Goal: Task Accomplishment & Management: Complete application form

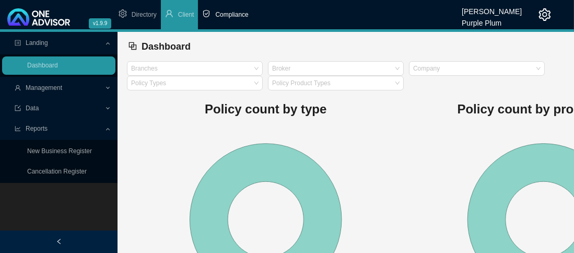
click at [219, 13] on span "Compliance" at bounding box center [231, 14] width 33 height 7
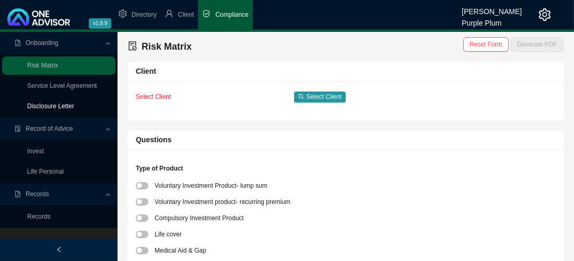
click at [45, 102] on link "Disclosure Letter" at bounding box center [50, 105] width 47 height 7
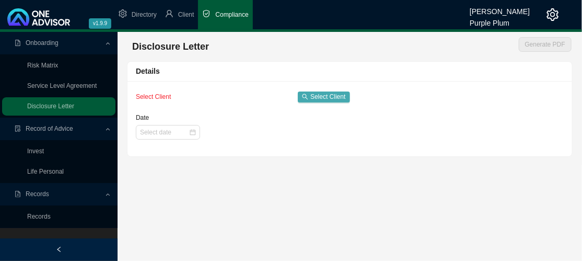
click at [327, 97] on span "Select Client" at bounding box center [327, 96] width 35 height 10
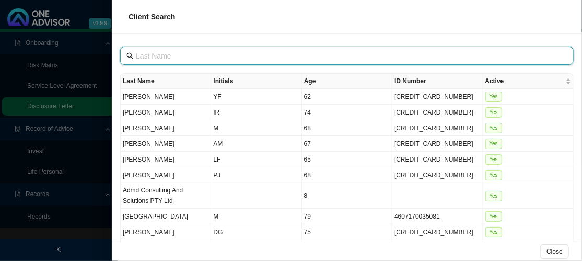
click at [152, 56] on input "text" at bounding box center [348, 55] width 424 height 11
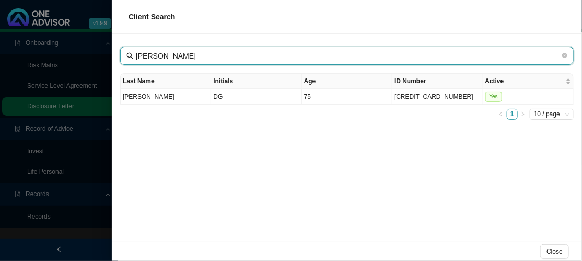
type input "[PERSON_NAME]"
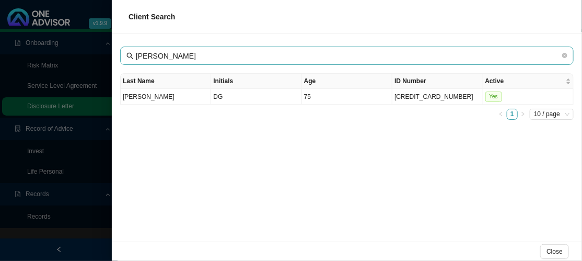
click at [130, 54] on icon "search" at bounding box center [129, 55] width 7 height 7
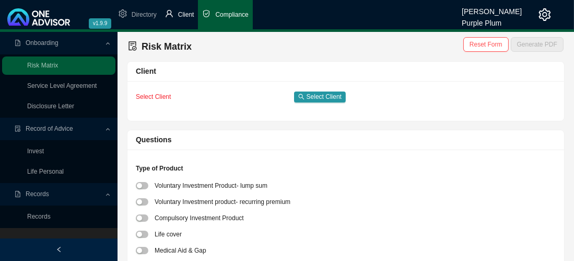
drag, startPoint x: 179, startPoint y: 15, endPoint x: 193, endPoint y: 15, distance: 13.6
click at [180, 15] on span "Client" at bounding box center [186, 14] width 16 height 7
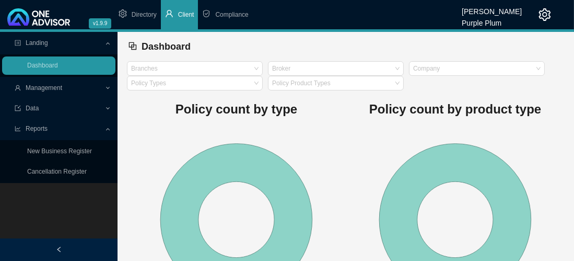
click at [38, 127] on span "Reports" at bounding box center [37, 128] width 22 height 7
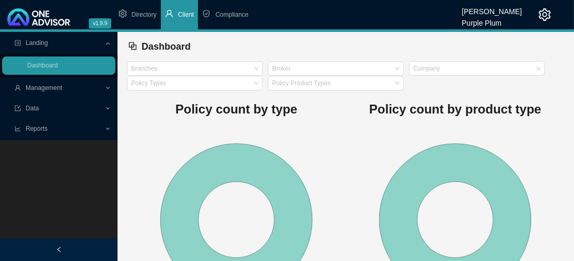
click at [52, 87] on span "Management" at bounding box center [44, 87] width 37 height 7
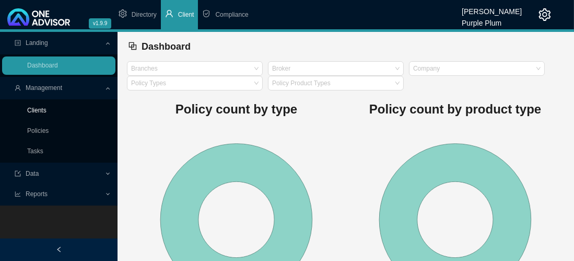
click at [45, 111] on link "Clients" at bounding box center [36, 110] width 19 height 7
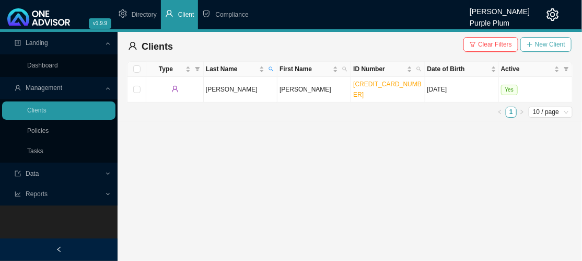
click at [550, 41] on span "New Client" at bounding box center [550, 44] width 30 height 10
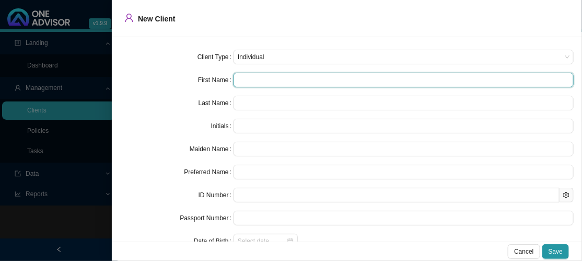
click at [239, 78] on input "text" at bounding box center [403, 80] width 340 height 15
type input "M"
type input "Mi"
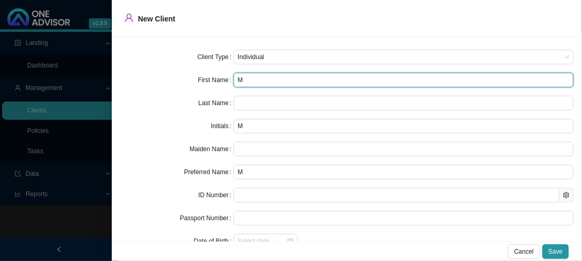
type input "Mi"
type input "Mic"
type input "Mich"
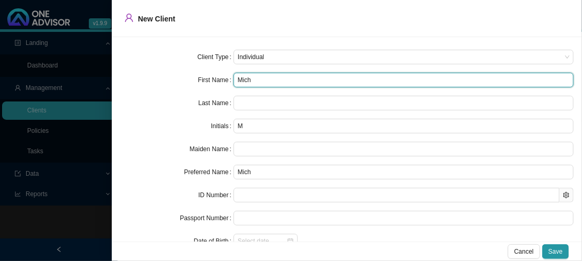
type input "Micha"
type input "Michae"
type input "[PERSON_NAME]"
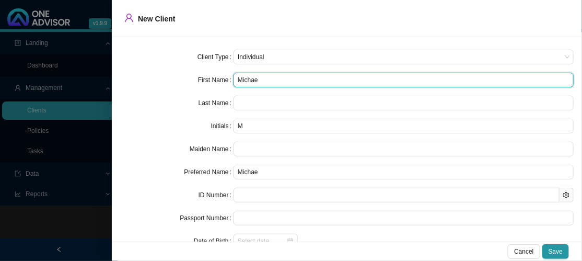
type input "[PERSON_NAME]"
type input "MG"
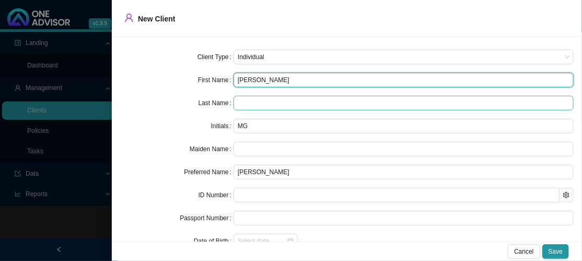
type input "[PERSON_NAME]"
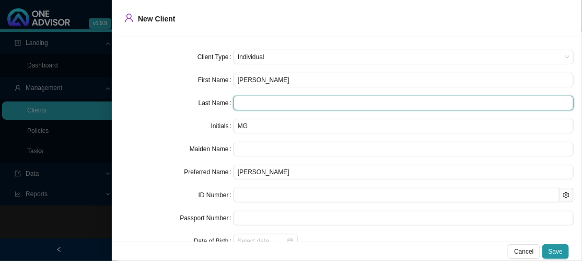
click at [242, 103] on input "text" at bounding box center [403, 103] width 340 height 15
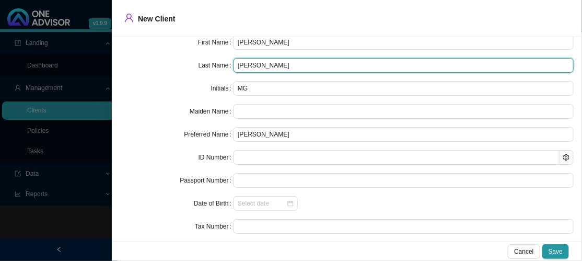
scroll to position [52, 0]
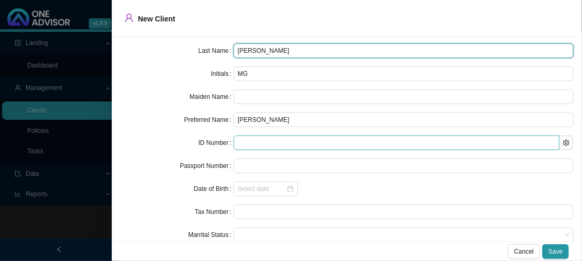
type input "[PERSON_NAME]"
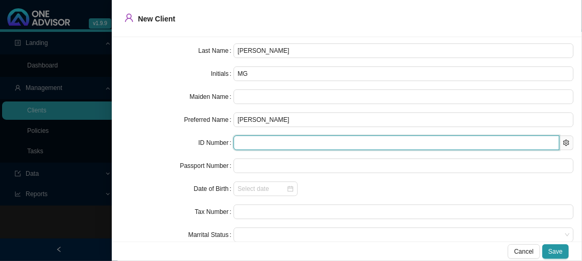
click at [241, 142] on input "text" at bounding box center [396, 142] width 326 height 15
type input "830104"
type input "[DATE]"
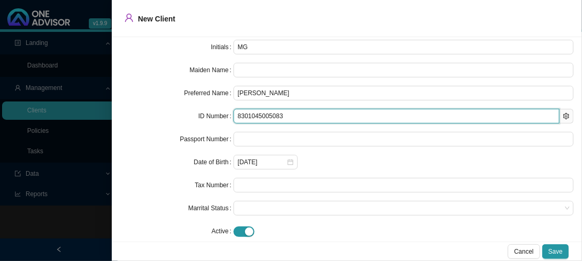
scroll to position [92, 0]
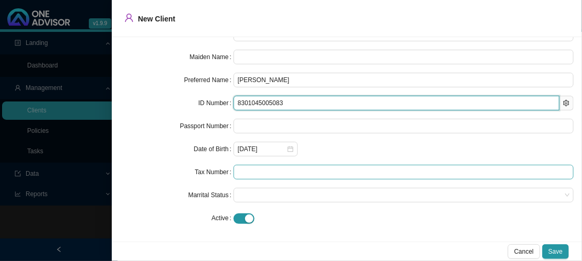
type input "8301045005083"
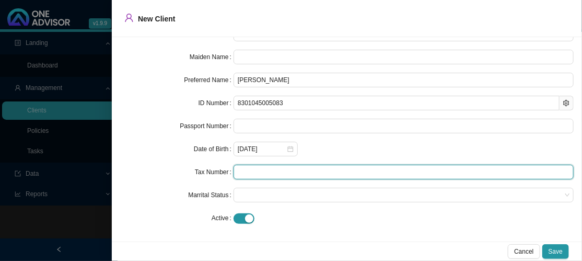
click at [242, 169] on input "text" at bounding box center [403, 171] width 340 height 15
type input "1"
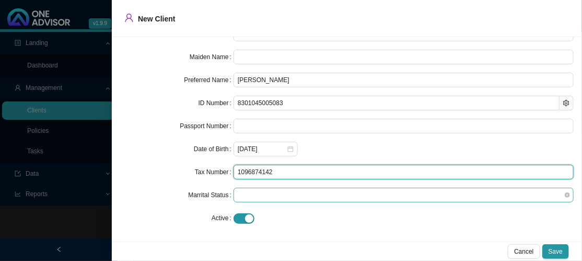
click at [255, 195] on span at bounding box center [404, 195] width 332 height 14
type input "1096874142"
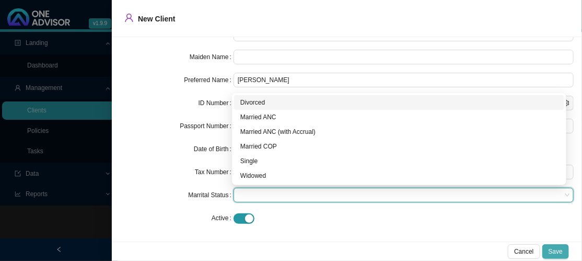
click at [553, 250] on span "Save" at bounding box center [555, 251] width 14 height 10
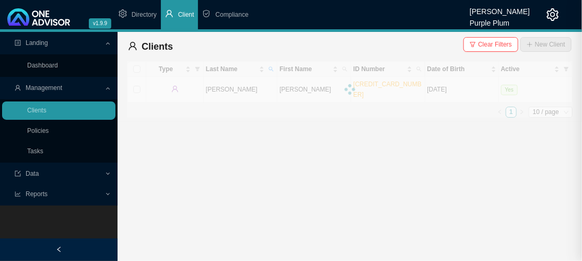
scroll to position [0, 0]
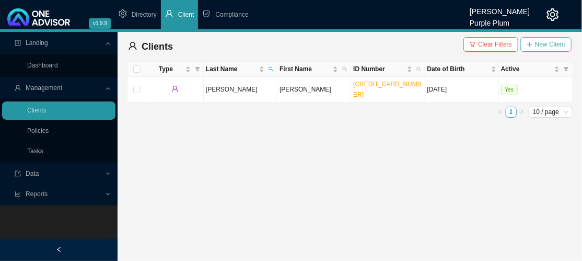
click at [551, 46] on span "New Client" at bounding box center [550, 44] width 30 height 10
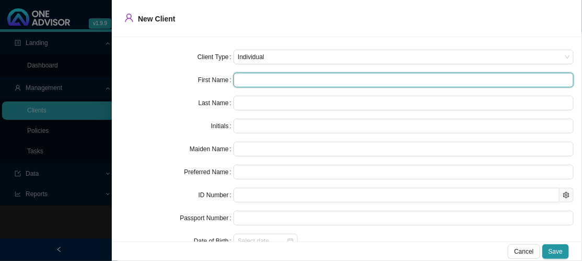
click at [241, 77] on input "text" at bounding box center [403, 80] width 340 height 15
type input "S"
type input "Sa"
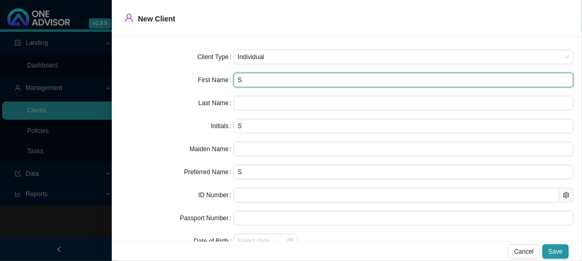
type input "Sa"
type input "[PERSON_NAME]"
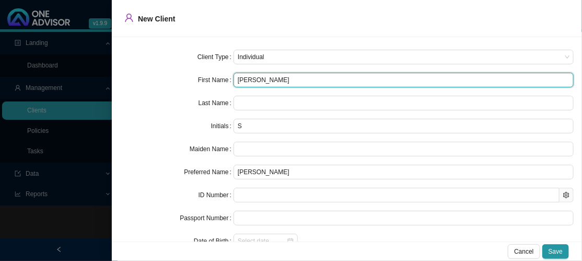
type input "[PERSON_NAME]"
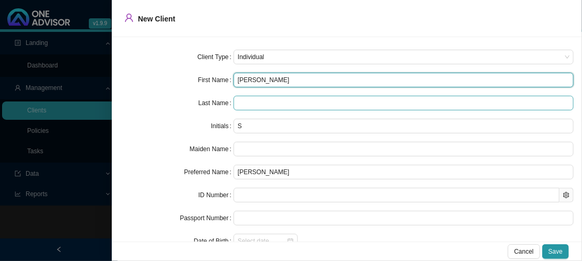
type input "[PERSON_NAME]"
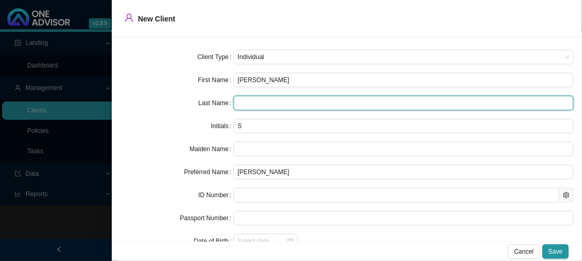
click at [253, 104] on input "text" at bounding box center [403, 103] width 340 height 15
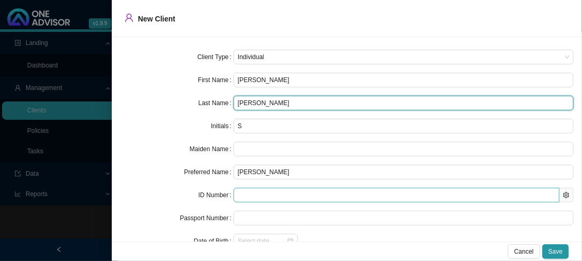
type input "[PERSON_NAME]"
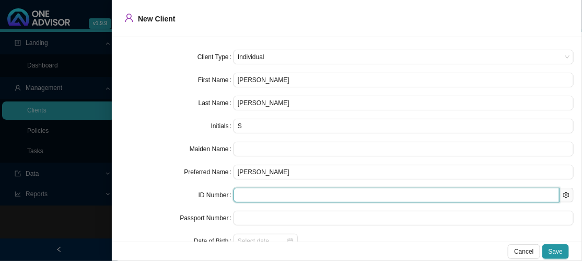
click at [241, 195] on input "text" at bounding box center [396, 194] width 326 height 15
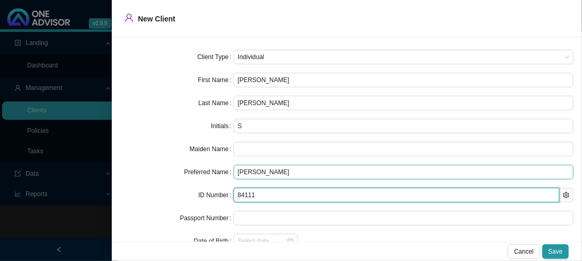
type input "841112"
type input "[DATE]"
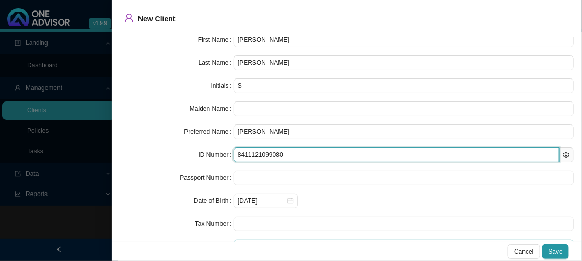
scroll to position [92, 0]
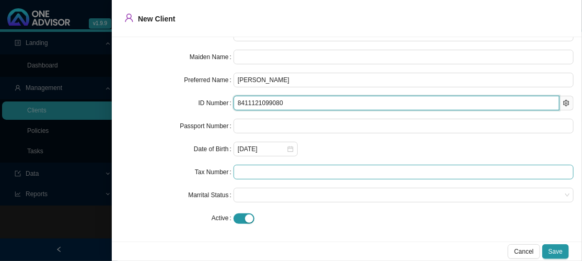
type input "8411121099080"
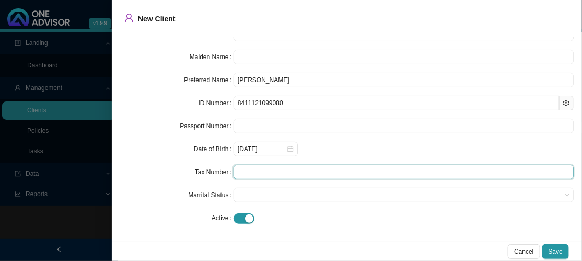
click at [244, 169] on input "text" at bounding box center [403, 171] width 340 height 15
type input "2510320142"
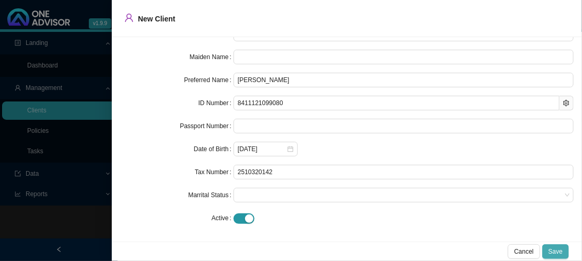
click at [552, 248] on span "Save" at bounding box center [555, 251] width 14 height 10
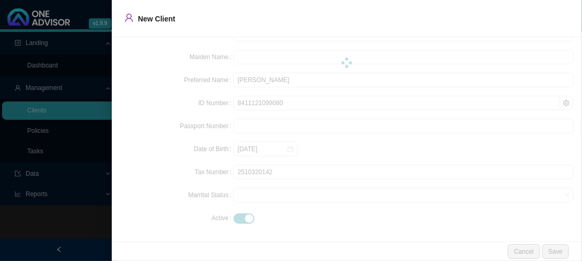
scroll to position [0, 0]
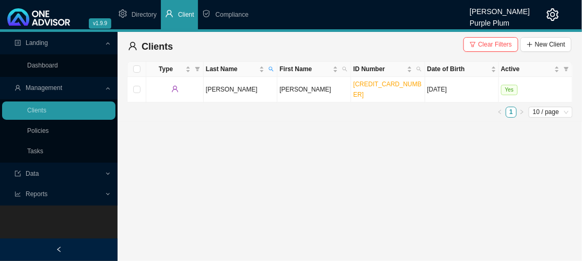
click at [56, 86] on span "Management" at bounding box center [44, 87] width 37 height 7
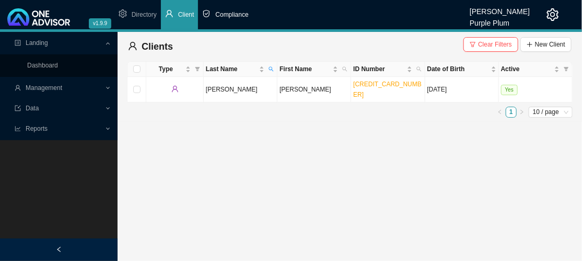
click at [229, 14] on span "Compliance" at bounding box center [231, 14] width 33 height 7
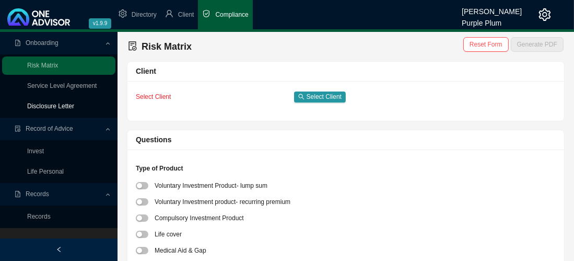
click at [50, 106] on link "Disclosure Letter" at bounding box center [50, 105] width 47 height 7
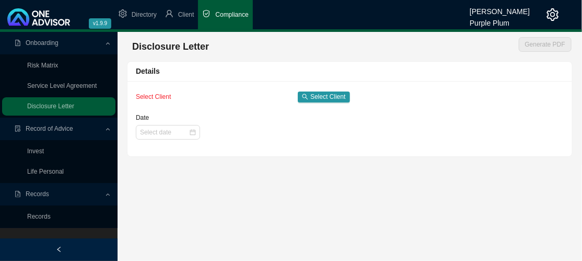
click at [325, 90] on div "Select Client Select Client" at bounding box center [243, 96] width 214 height 15
click at [324, 95] on span "Select Client" at bounding box center [327, 96] width 35 height 10
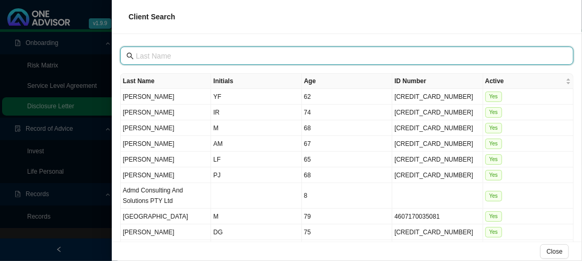
click at [153, 58] on input "text" at bounding box center [348, 55] width 424 height 11
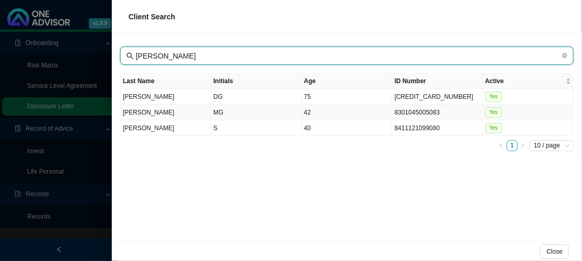
type input "[PERSON_NAME]"
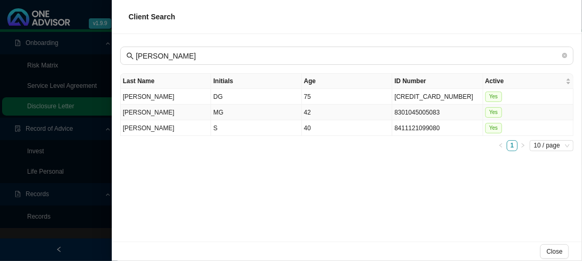
click at [488, 111] on span "Yes" at bounding box center [493, 112] width 17 height 10
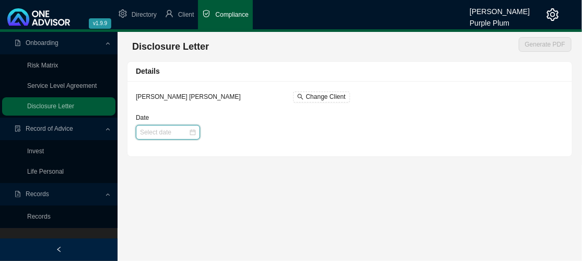
click at [157, 131] on input "Date" at bounding box center [164, 132] width 49 height 10
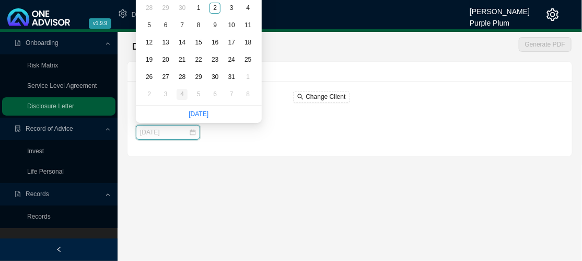
type input "[DATE]"
click at [211, 133] on div at bounding box center [243, 132] width 214 height 15
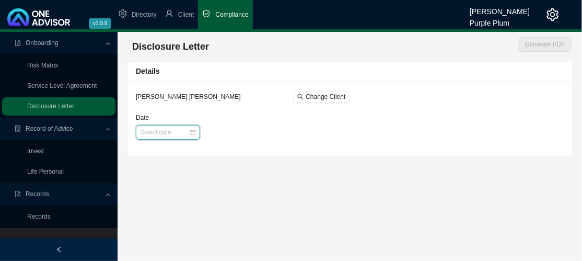
click at [156, 131] on input "Date" at bounding box center [164, 132] width 49 height 10
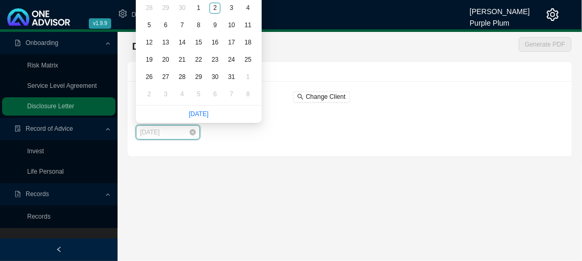
type input "[DATE]"
click at [233, 143] on div "[PERSON_NAME] [PERSON_NAME] Change Client Date" at bounding box center [349, 118] width 444 height 75
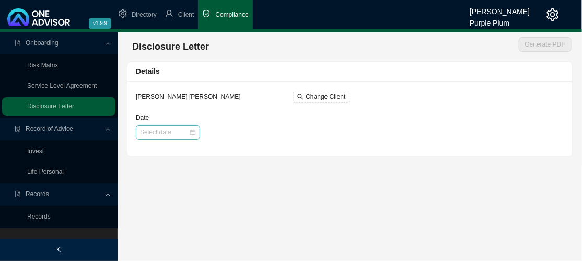
click at [189, 132] on div at bounding box center [168, 132] width 56 height 10
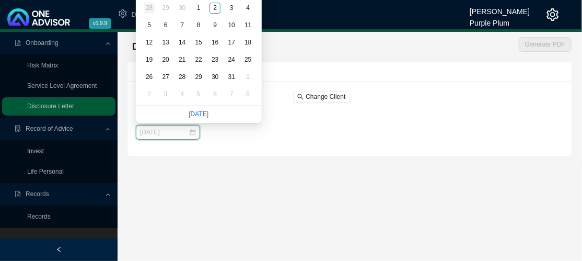
type input "[DATE]"
click at [180, 8] on div "30" at bounding box center [181, 8] width 11 height 11
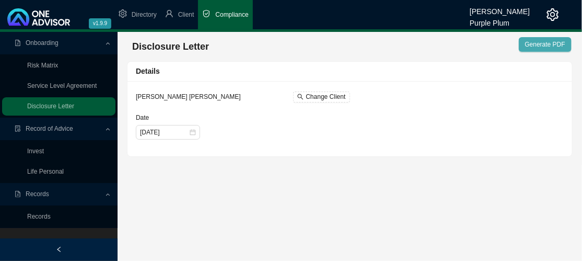
click at [548, 42] on span "Generate PDF" at bounding box center [545, 44] width 40 height 10
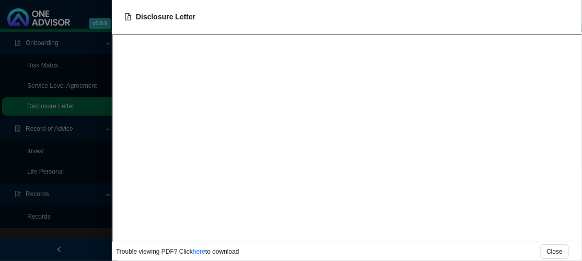
drag, startPoint x: 197, startPoint y: 252, endPoint x: 196, endPoint y: 245, distance: 6.8
click at [197, 252] on link "here" at bounding box center [199, 251] width 13 height 7
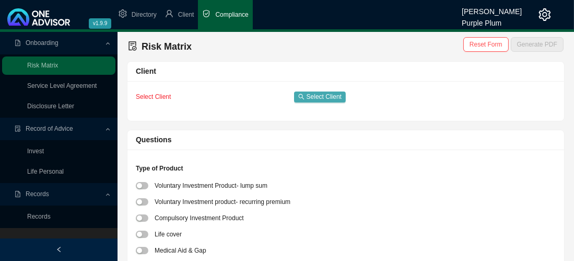
click at [315, 95] on span "Select Client" at bounding box center [324, 96] width 35 height 10
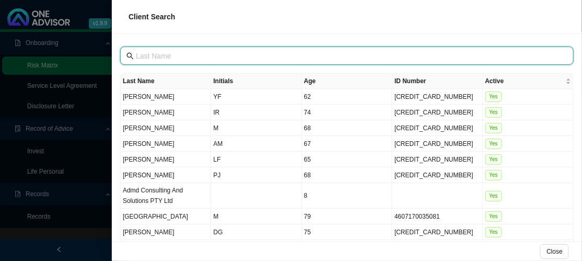
click at [150, 56] on input "text" at bounding box center [348, 55] width 424 height 11
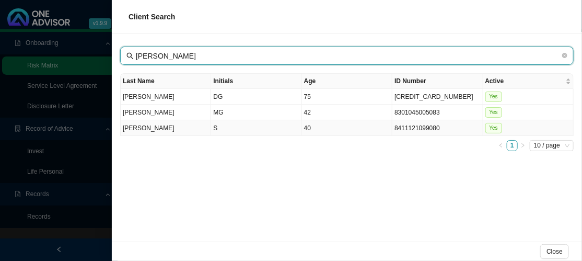
type input "[PERSON_NAME]"
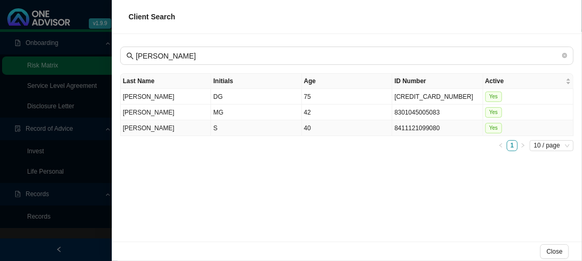
click at [498, 125] on span "Yes" at bounding box center [493, 128] width 17 height 10
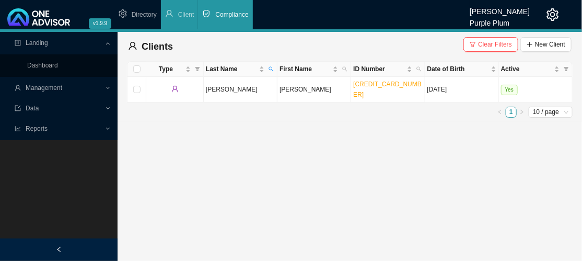
click at [233, 11] on span "Compliance" at bounding box center [231, 14] width 33 height 7
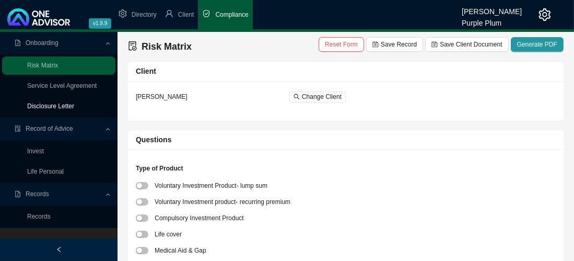
click at [53, 105] on link "Disclosure Letter" at bounding box center [50, 105] width 47 height 7
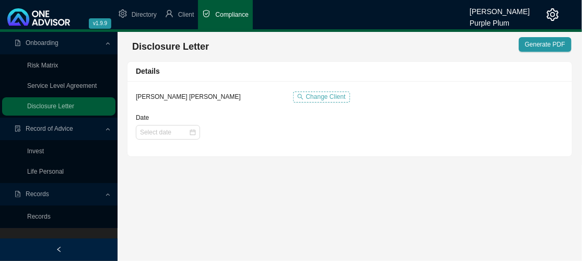
click at [321, 97] on span "Change Client" at bounding box center [325, 96] width 40 height 10
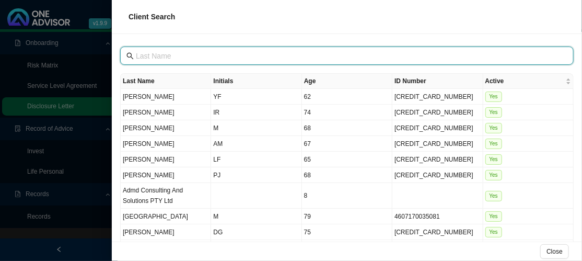
click at [159, 55] on input "text" at bounding box center [348, 55] width 424 height 11
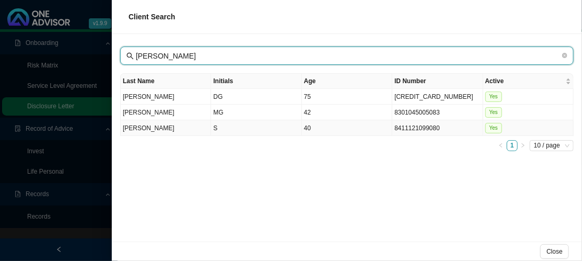
type input "[PERSON_NAME]"
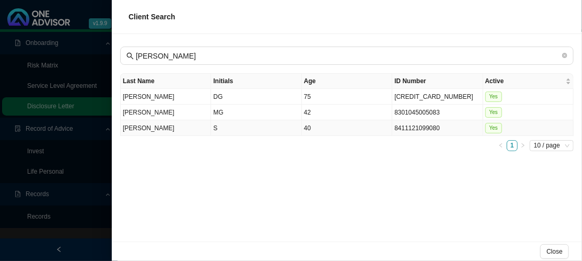
click at [214, 127] on td "S" at bounding box center [256, 128] width 90 height 16
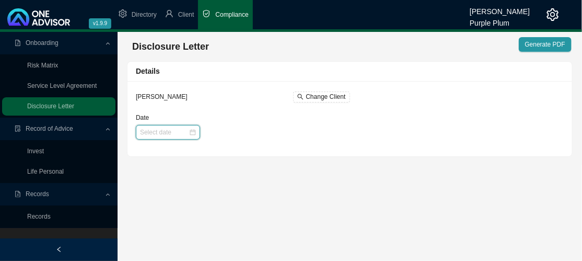
click at [155, 131] on input "Date" at bounding box center [164, 132] width 49 height 10
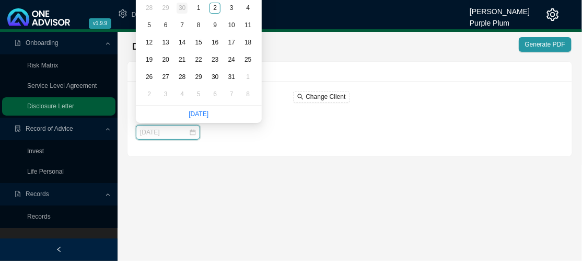
type input "[DATE]"
click at [182, 8] on div "30" at bounding box center [181, 8] width 11 height 11
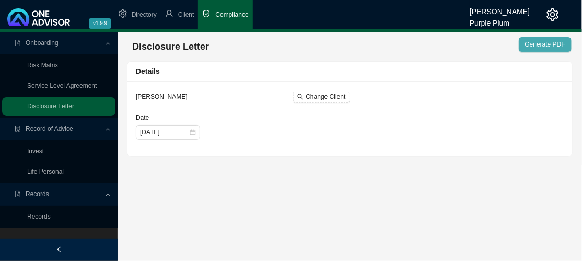
click at [554, 42] on span "Generate PDF" at bounding box center [545, 44] width 40 height 10
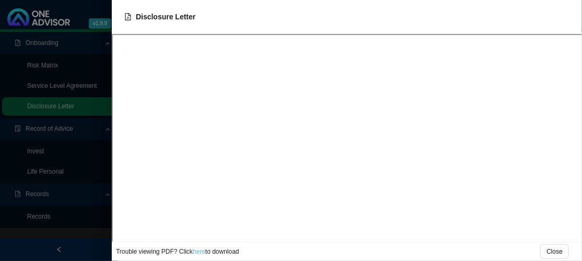
click at [199, 254] on link "here" at bounding box center [199, 251] width 13 height 7
